Goal: Transaction & Acquisition: Purchase product/service

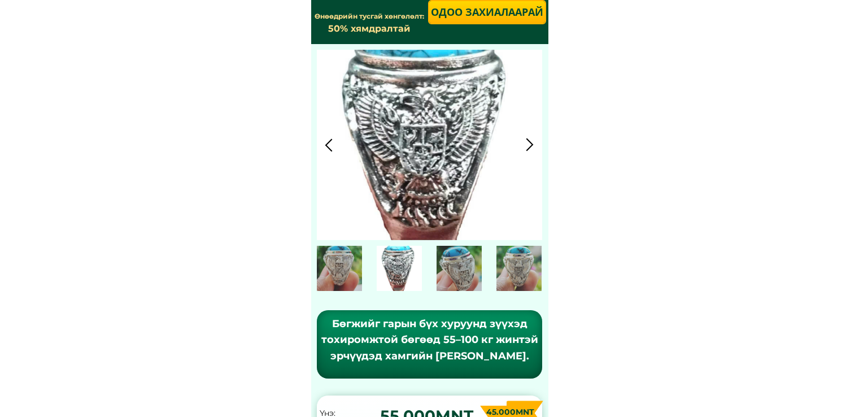
scroll to position [1468, 0]
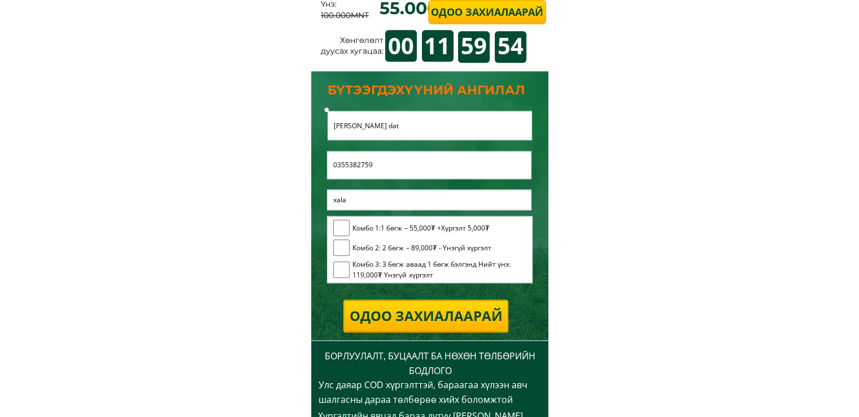
click at [340, 228] on input "checkbox" at bounding box center [341, 227] width 17 height 17
checkbox input "true"
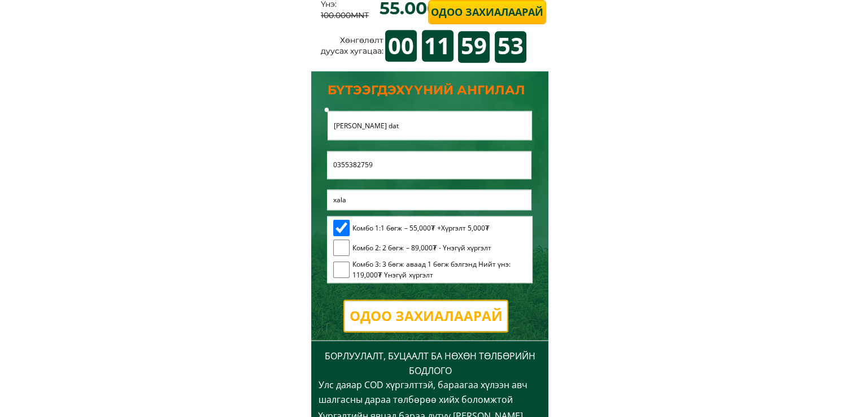
click at [437, 312] on p "Одоо захиалаарай" at bounding box center [426, 315] width 168 height 31
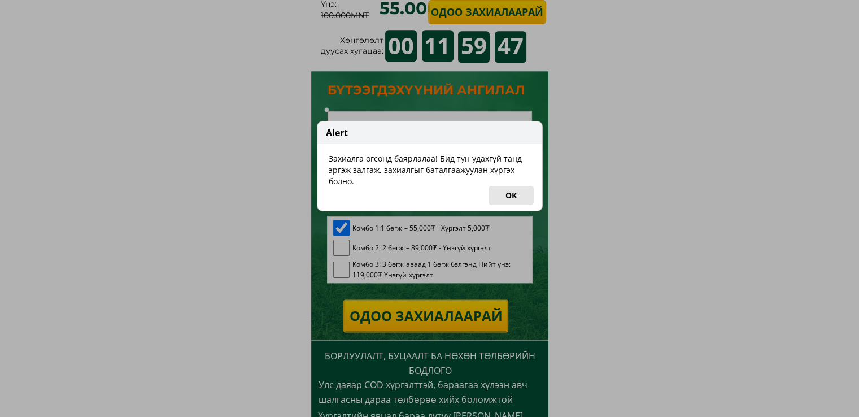
click at [510, 194] on button "OK" at bounding box center [510, 195] width 45 height 19
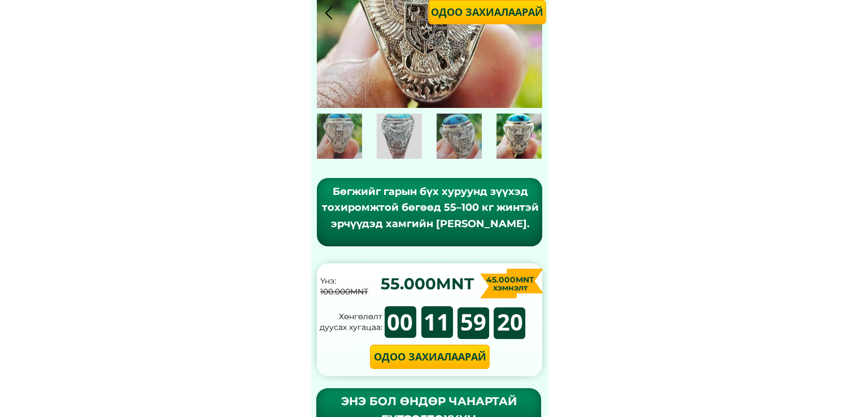
scroll to position [0, 0]
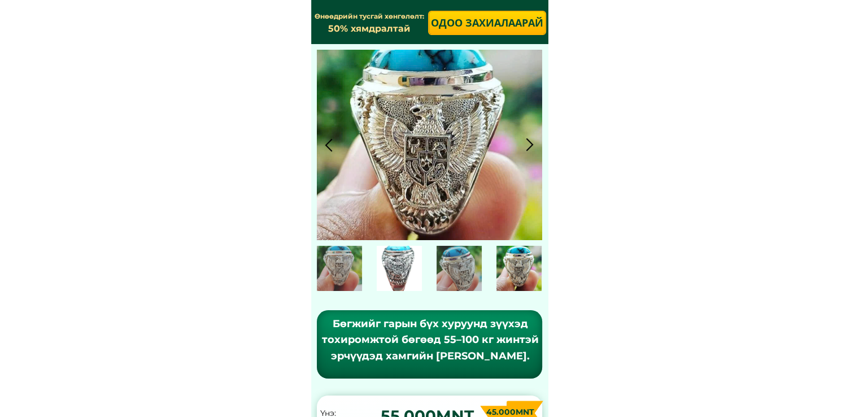
click at [393, 259] on div at bounding box center [399, 268] width 45 height 45
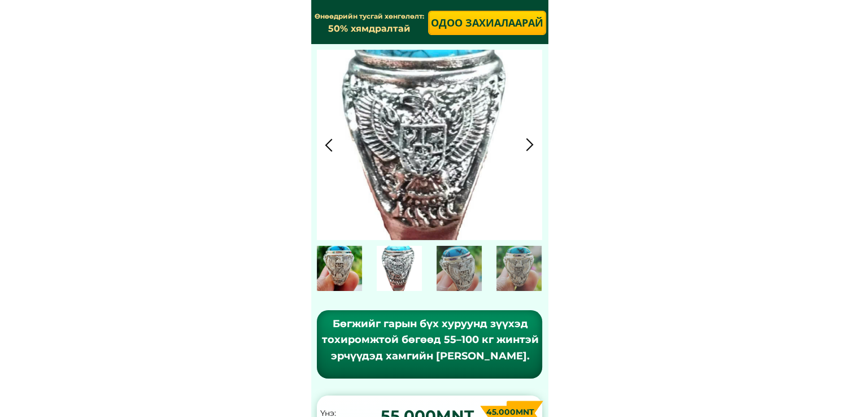
click at [343, 259] on div at bounding box center [339, 268] width 45 height 45
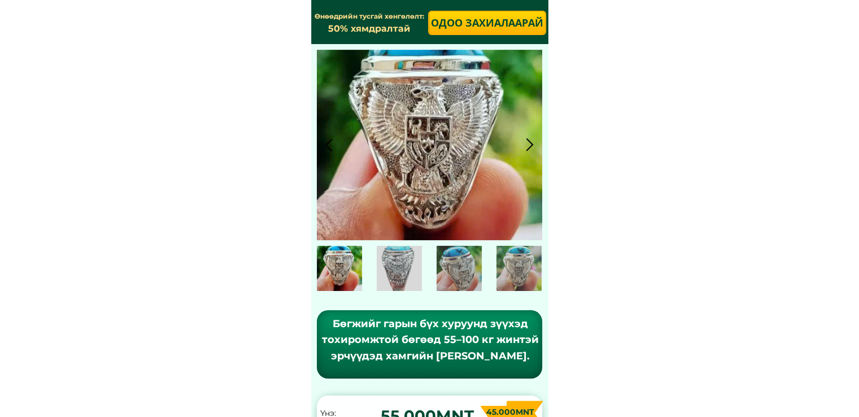
click at [525, 139] on div at bounding box center [529, 144] width 19 height 19
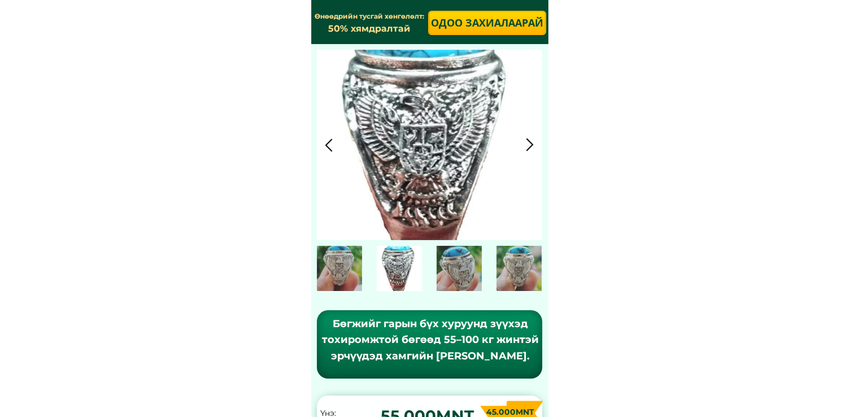
click at [525, 139] on div at bounding box center [529, 144] width 19 height 19
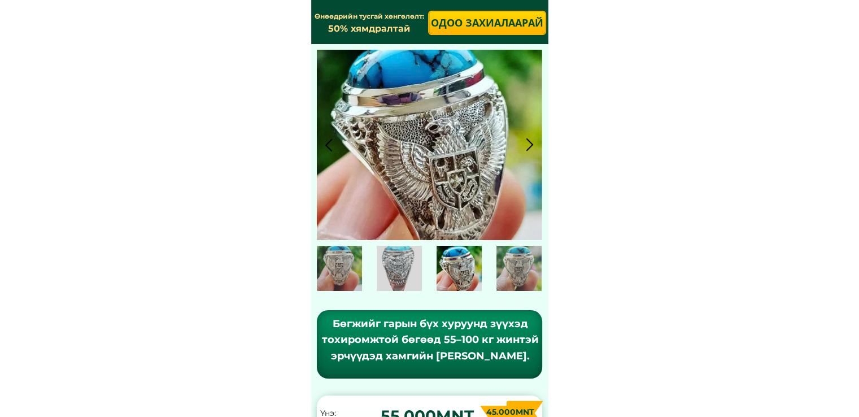
click at [525, 139] on div at bounding box center [529, 144] width 19 height 19
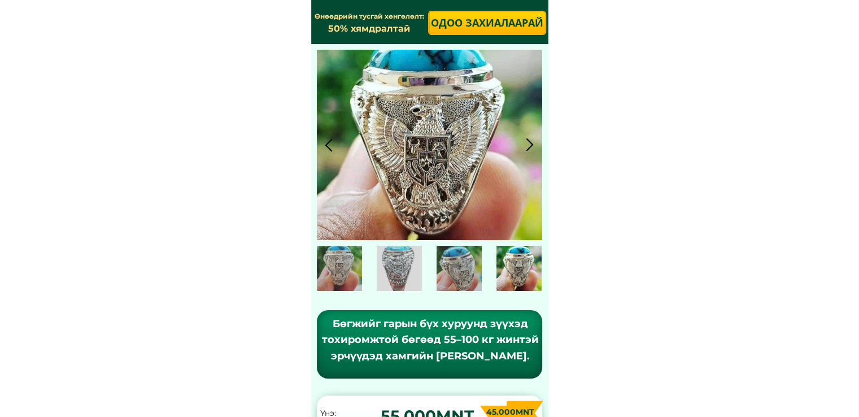
click at [525, 139] on div at bounding box center [529, 144] width 19 height 19
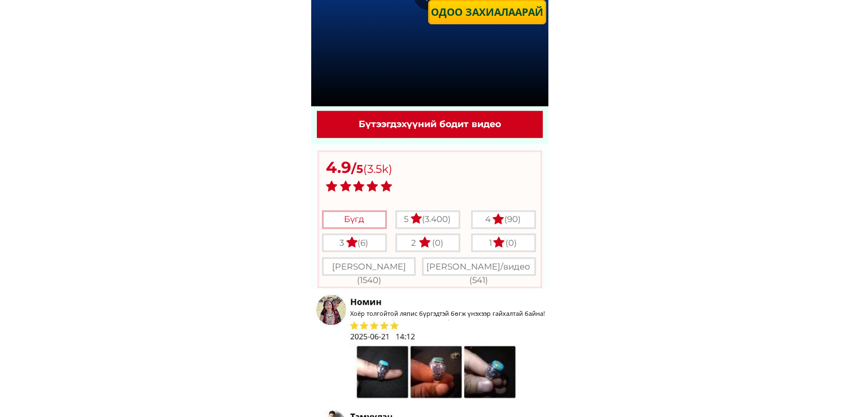
scroll to position [1016, 0]
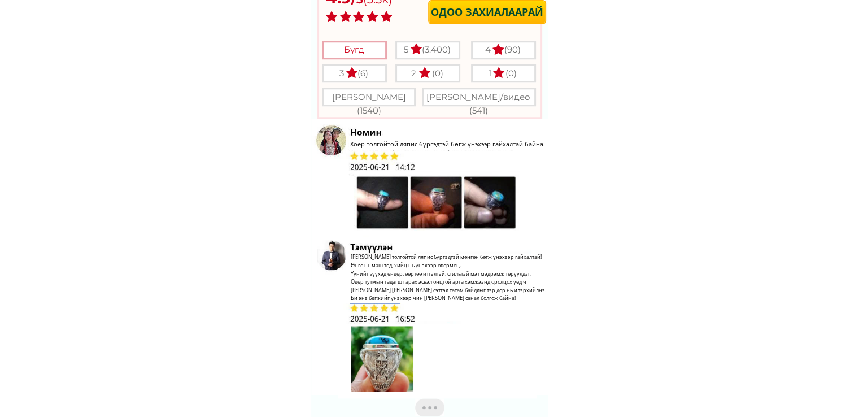
click at [432, 194] on div at bounding box center [438, 200] width 168 height 59
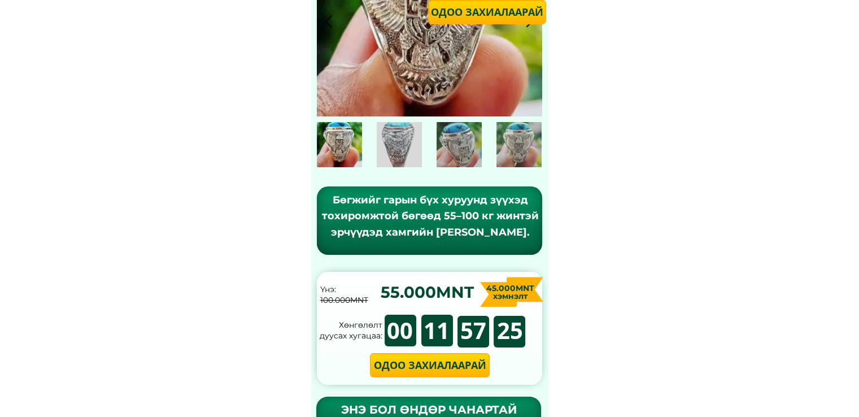
scroll to position [0, 0]
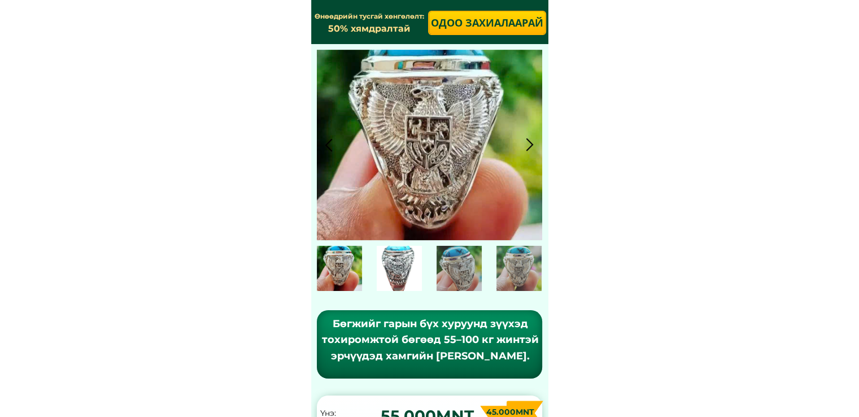
click at [406, 258] on div at bounding box center [399, 268] width 45 height 45
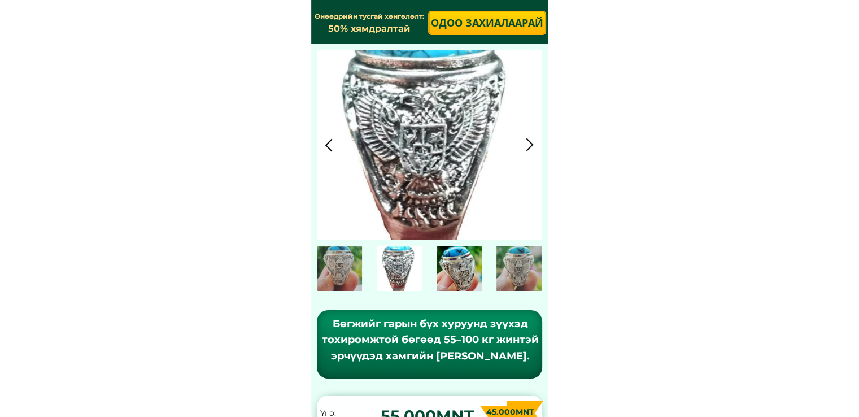
click at [444, 259] on div at bounding box center [458, 268] width 45 height 45
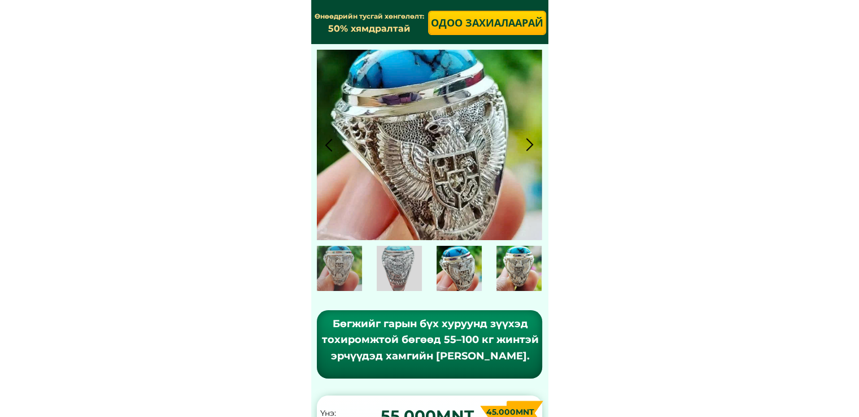
click at [510, 266] on div at bounding box center [518, 268] width 45 height 45
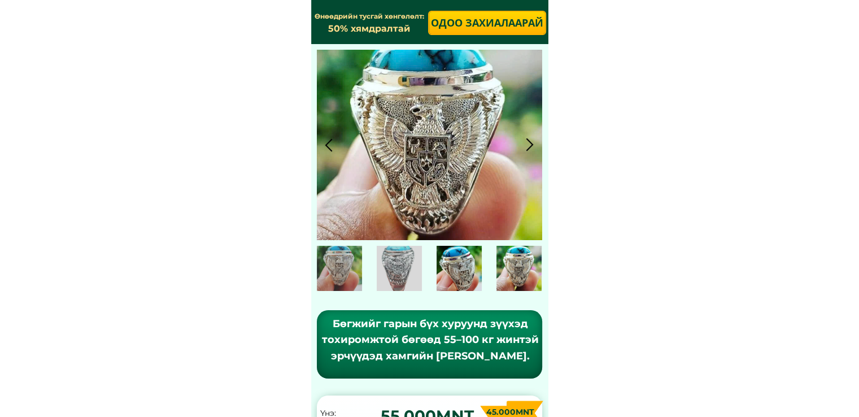
click at [463, 265] on div at bounding box center [458, 268] width 45 height 45
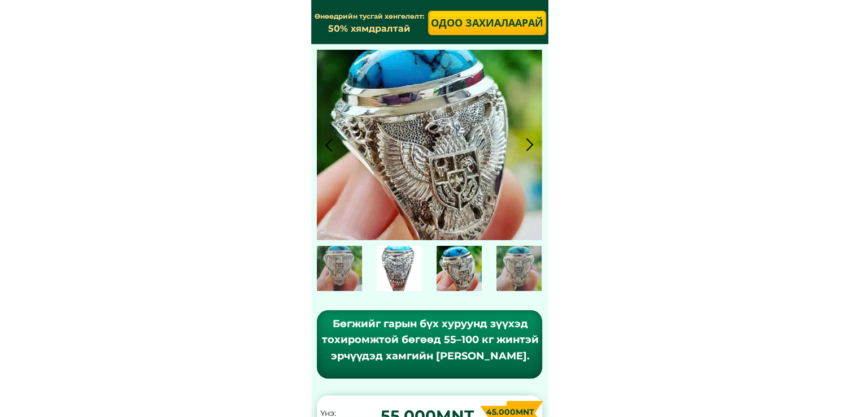
click at [404, 268] on div at bounding box center [399, 268] width 45 height 45
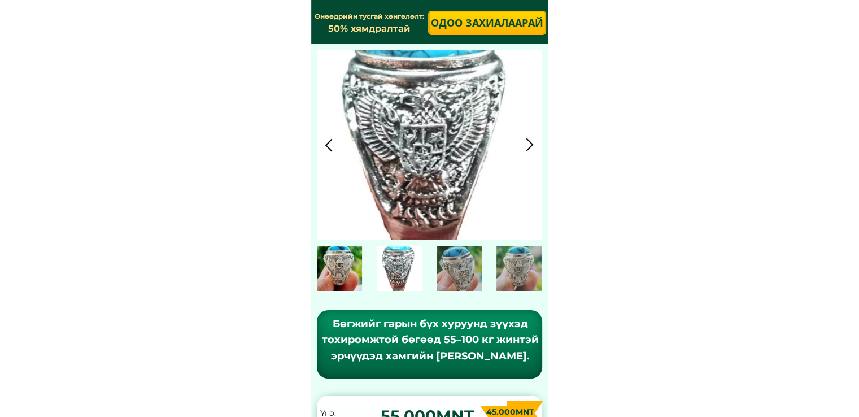
click at [336, 271] on div at bounding box center [339, 268] width 45 height 45
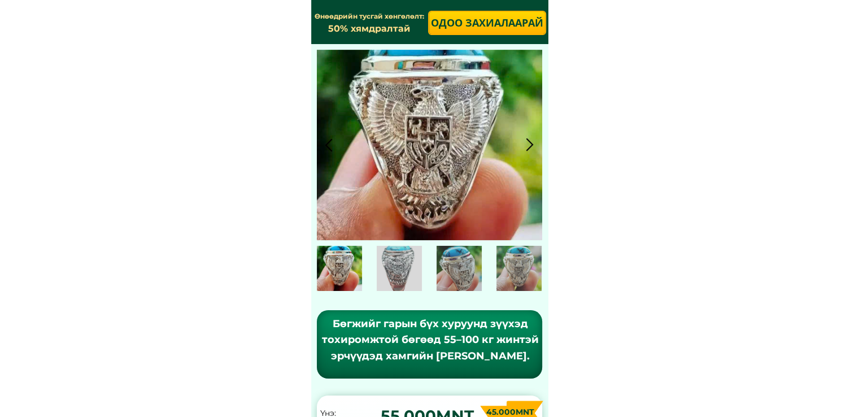
click at [531, 146] on div at bounding box center [529, 144] width 19 height 19
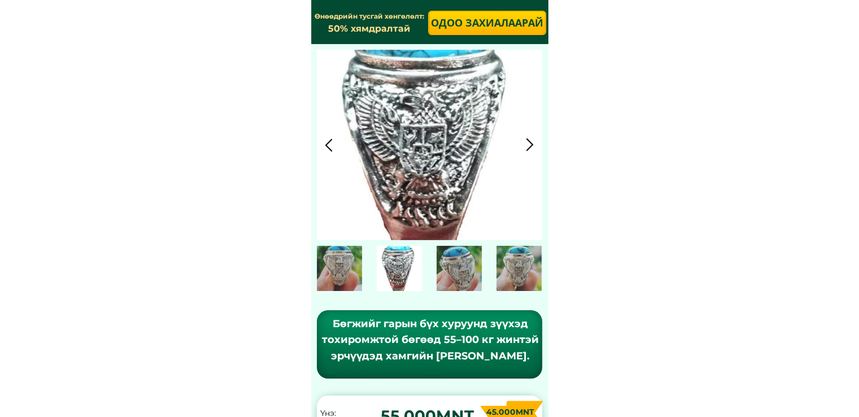
click at [529, 146] on div at bounding box center [529, 144] width 19 height 19
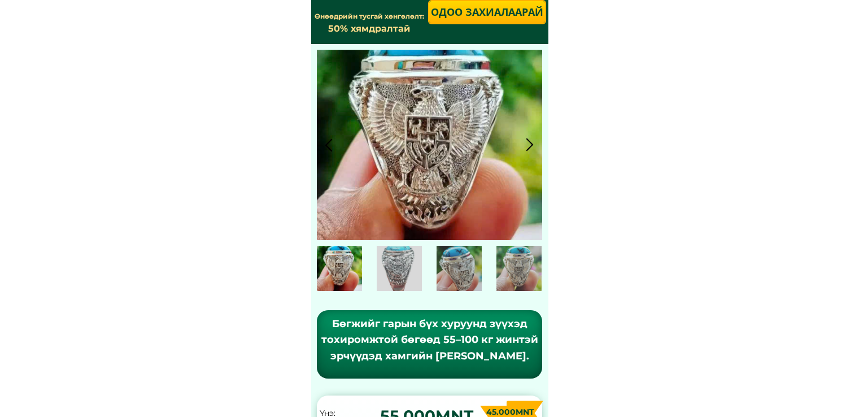
scroll to position [226, 0]
